Goal: Task Accomplishment & Management: Complete application form

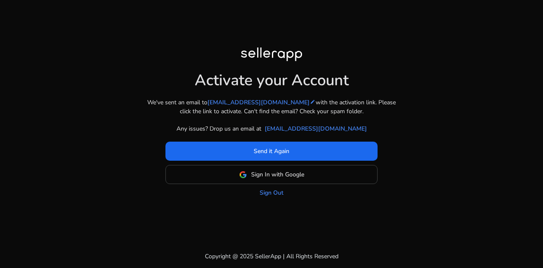
click at [281, 198] on div "Activate your Account We've sent an email to [EMAIL_ADDRESS][DOMAIN_NAME] edit …" at bounding box center [272, 122] width 488 height 245
click at [278, 196] on link "Sign Out" at bounding box center [272, 192] width 24 height 9
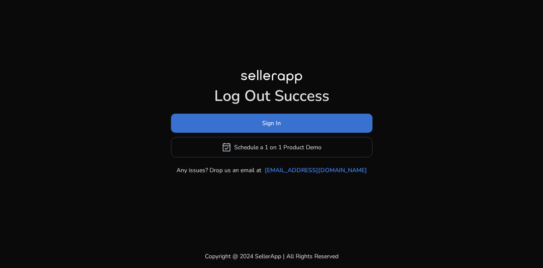
click at [321, 123] on span at bounding box center [271, 123] width 201 height 20
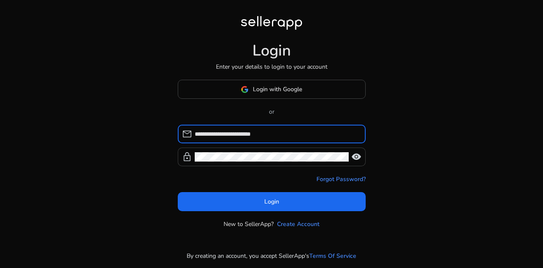
type input "**********"
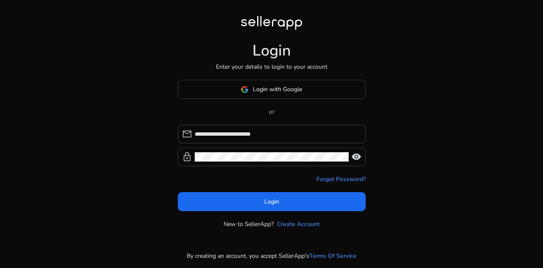
click at [357, 157] on span "visibility" at bounding box center [356, 157] width 10 height 10
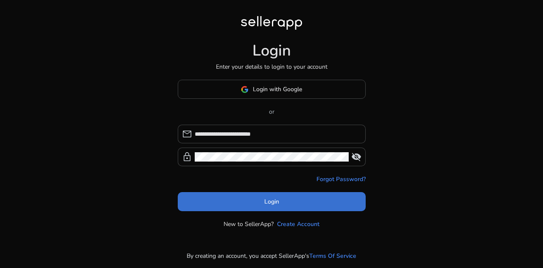
click at [295, 198] on span at bounding box center [272, 202] width 188 height 20
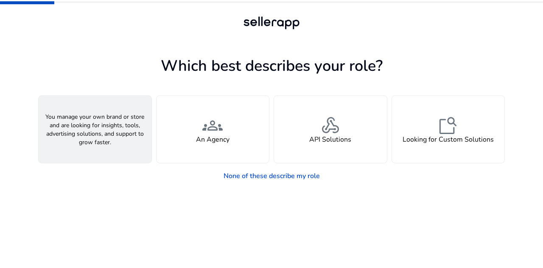
click at [138, 145] on div "person A Seller" at bounding box center [95, 129] width 113 height 67
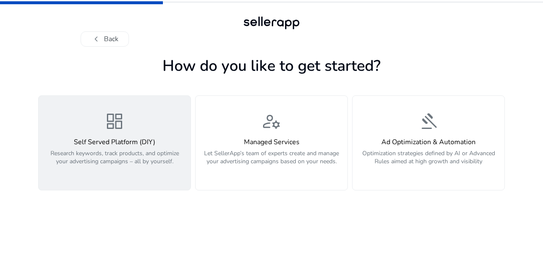
click at [135, 138] on h4 "Self Served Platform (DIY)" at bounding box center [115, 142] width 142 height 8
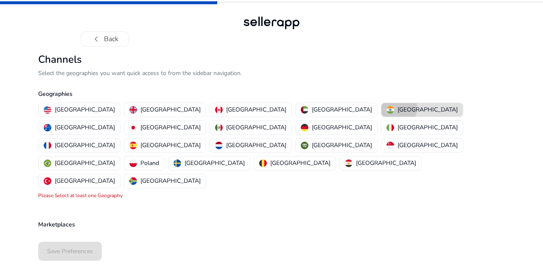
click at [386, 107] on img "button" at bounding box center [390, 110] width 8 height 8
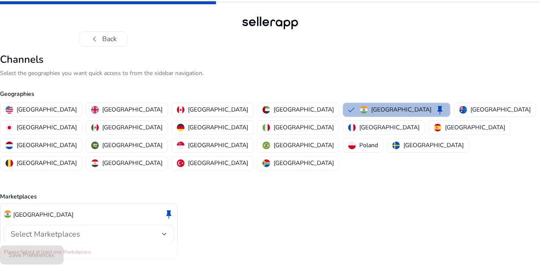
scroll to position [5, 0]
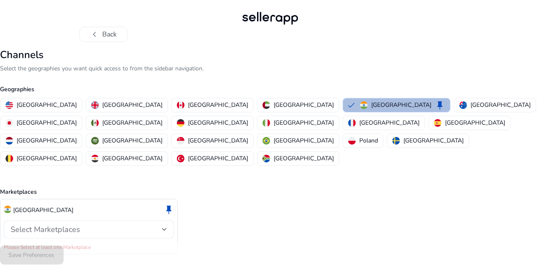
click at [156, 225] on div "Select Marketplaces" at bounding box center [86, 229] width 151 height 9
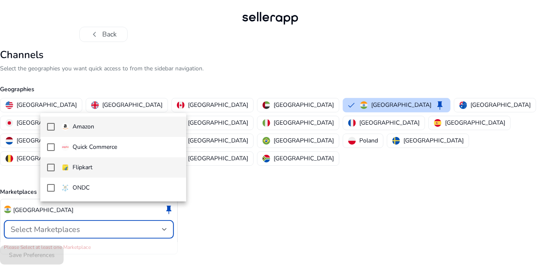
click at [49, 173] on mat-option "Flipkart" at bounding box center [113, 167] width 146 height 20
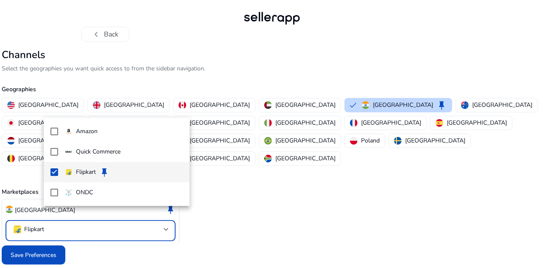
scroll to position [0, 0]
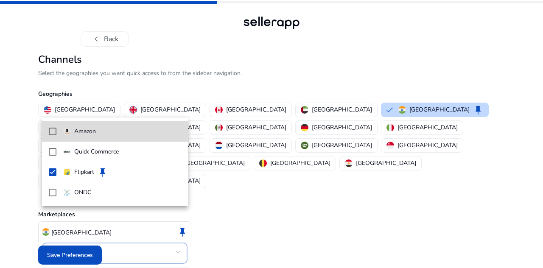
click at [53, 133] on mat-pseudo-checkbox at bounding box center [53, 132] width 8 height 8
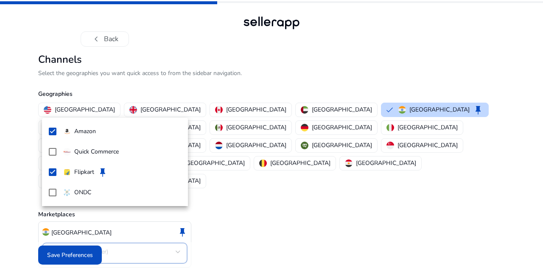
click at [271, 212] on div at bounding box center [271, 134] width 543 height 268
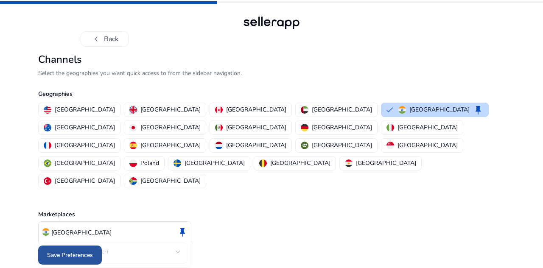
click at [87, 251] on span "Save Preferences" at bounding box center [70, 255] width 46 height 9
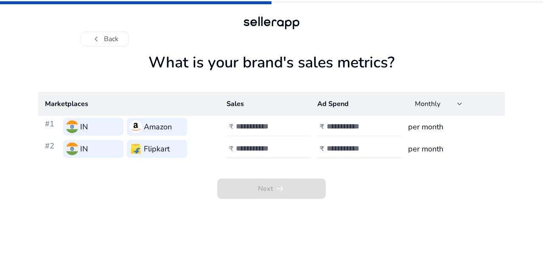
click at [261, 131] on div at bounding box center [274, 126] width 76 height 19
type input "*"
click at [254, 156] on div at bounding box center [274, 149] width 76 height 19
click at [275, 126] on input "*" at bounding box center [264, 126] width 57 height 9
type input "****"
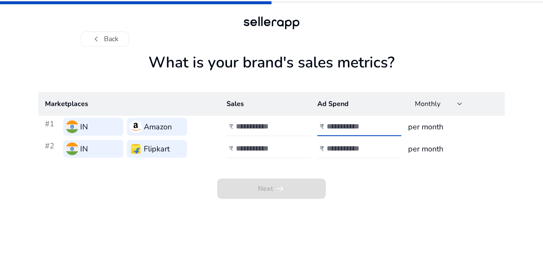
click at [335, 130] on input "number" at bounding box center [355, 126] width 57 height 9
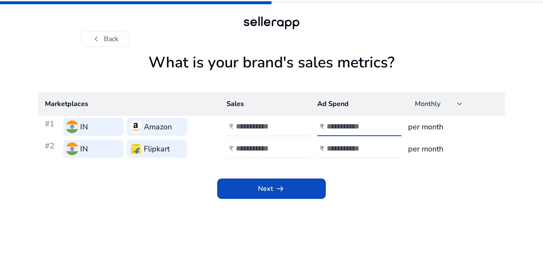
type input "***"
click at [276, 151] on input "number" at bounding box center [264, 148] width 57 height 9
type input "*"
type input "****"
click at [337, 147] on input "number" at bounding box center [355, 148] width 57 height 9
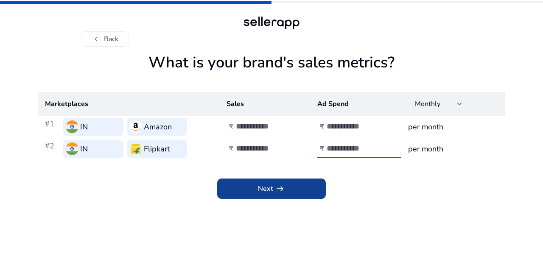
type input "***"
click at [298, 194] on span at bounding box center [271, 189] width 109 height 20
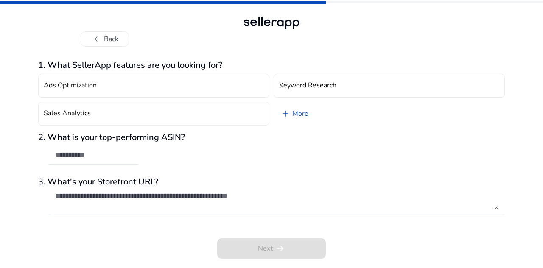
click at [140, 152] on div "2. What is your top-performing ASIN?" at bounding box center [271, 152] width 466 height 41
click at [122, 156] on input "text" at bounding box center [93, 154] width 76 height 9
